Goal: Transaction & Acquisition: Download file/media

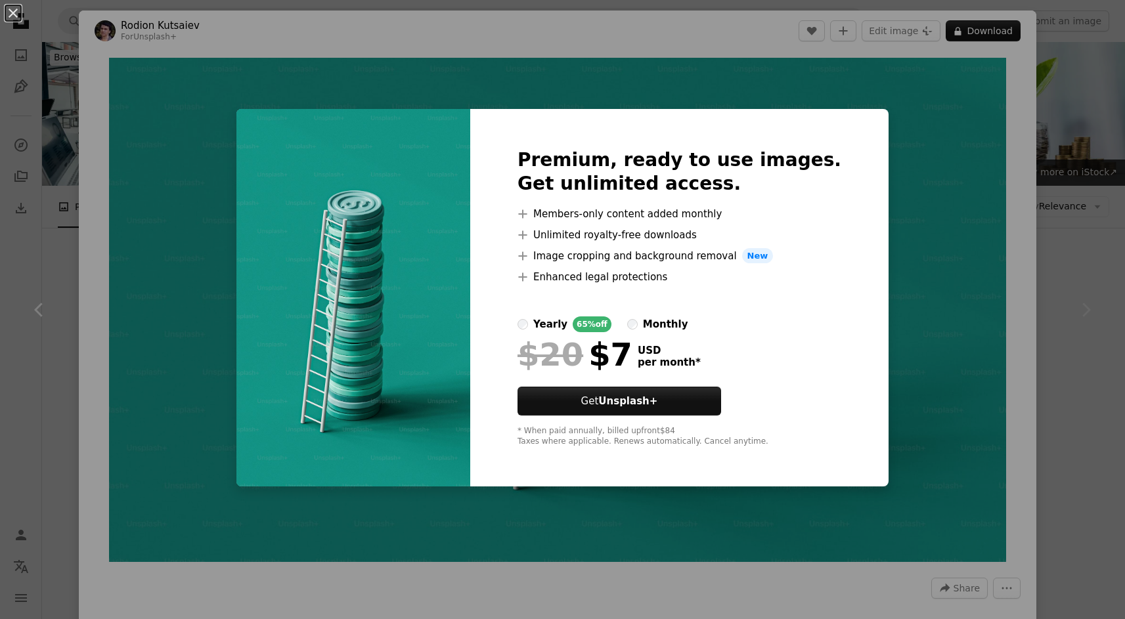
scroll to position [400, 0]
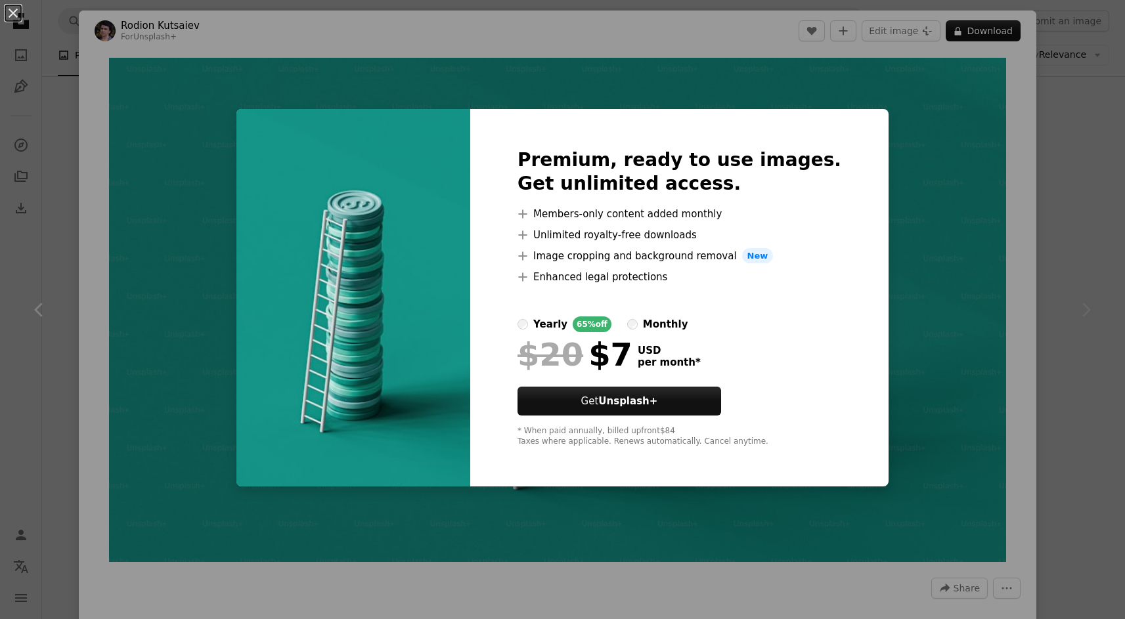
click at [930, 287] on div "An X shape Premium, ready to use images. Get unlimited access. A plus sign Memb…" at bounding box center [562, 309] width 1125 height 619
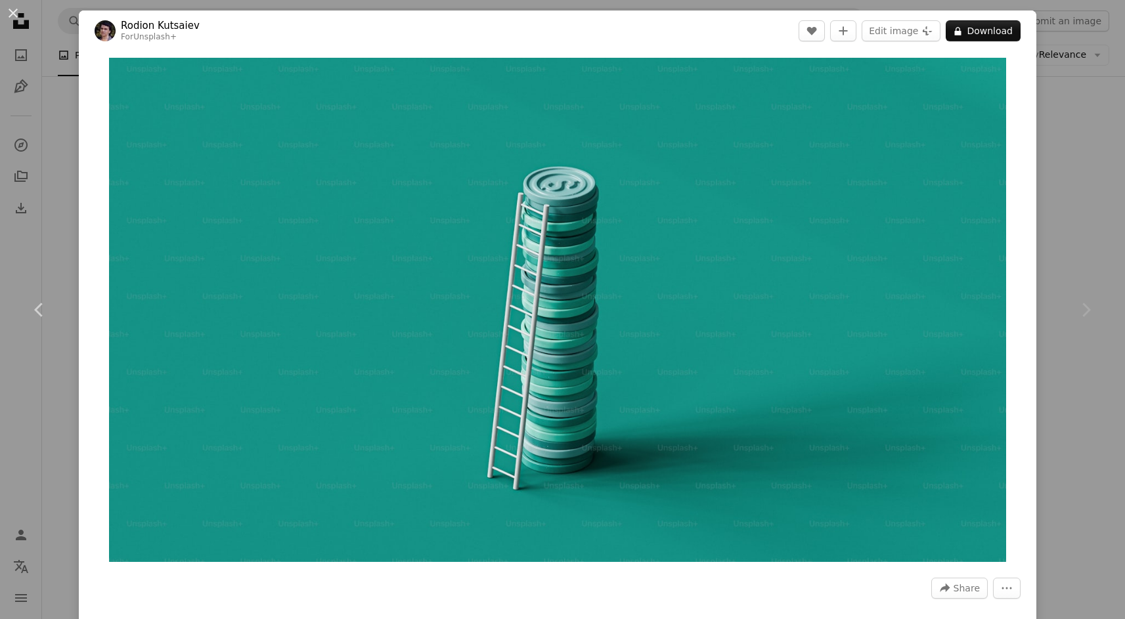
click at [1070, 74] on div "An X shape Chevron left Chevron right [PERSON_NAME] For Unsplash+ A heart A plu…" at bounding box center [562, 309] width 1125 height 619
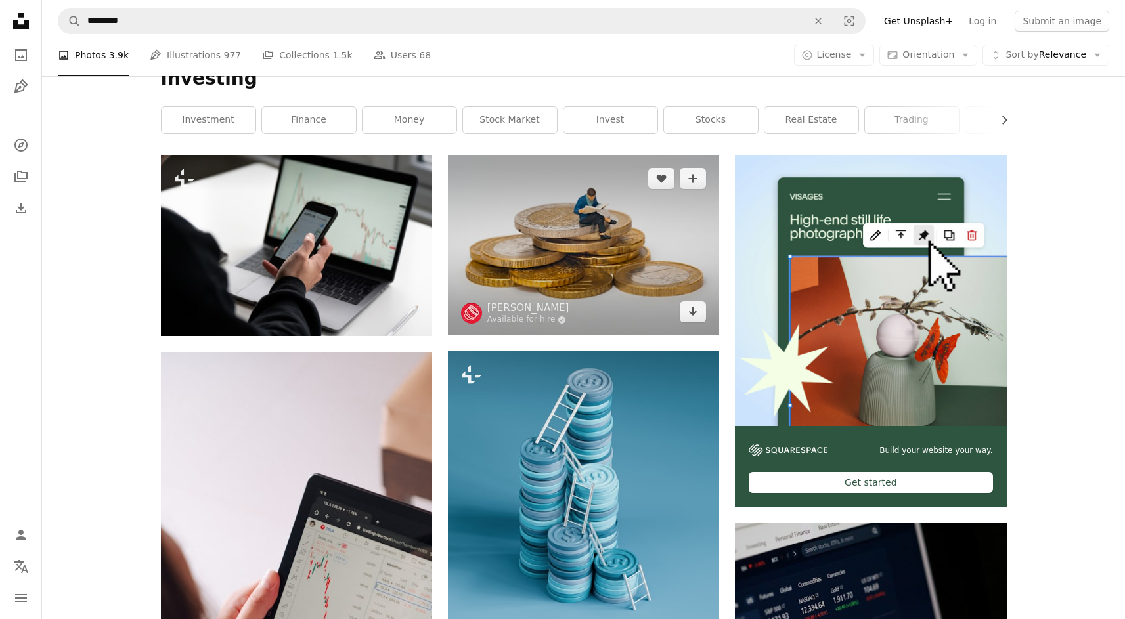
scroll to position [169, 0]
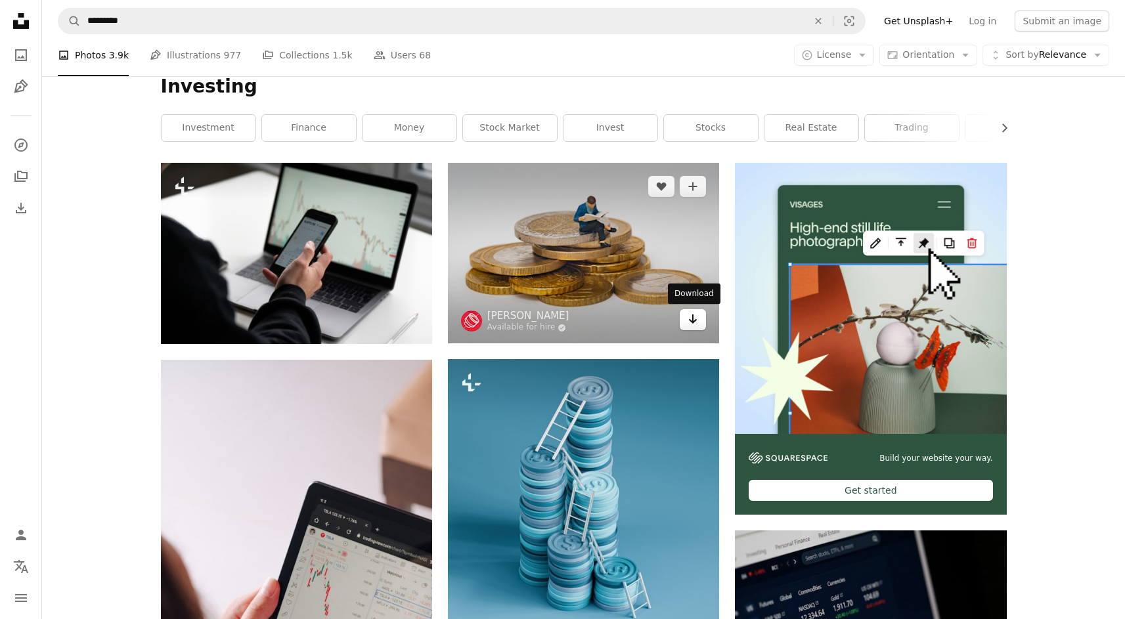
click at [691, 326] on icon "Arrow pointing down" at bounding box center [692, 319] width 11 height 16
